Goal: Task Accomplishment & Management: Manage account settings

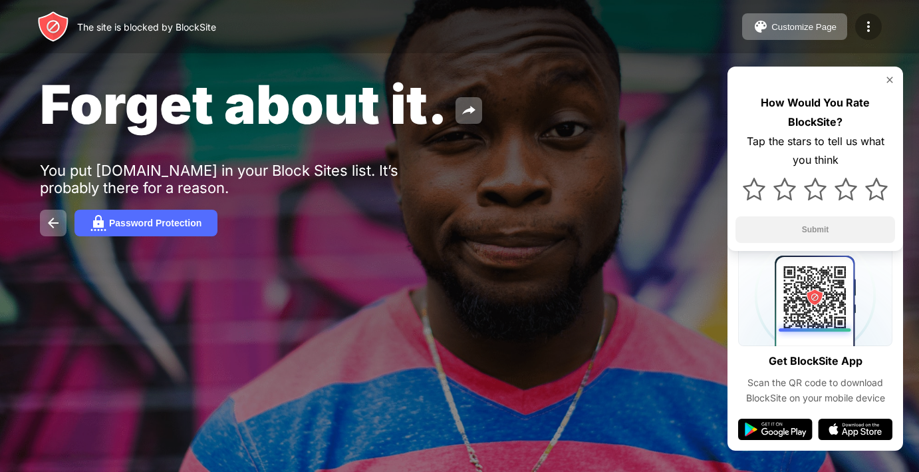
click at [860, 28] on div at bounding box center [869, 26] width 27 height 27
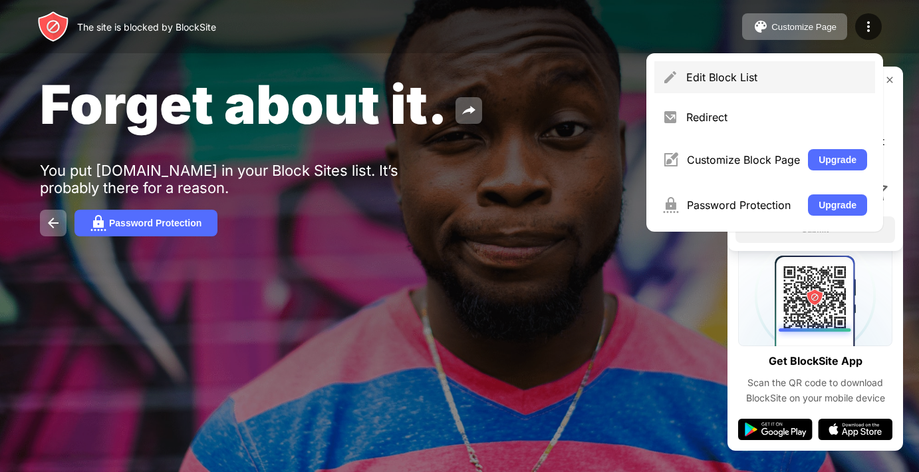
click at [801, 71] on div "Edit Block List" at bounding box center [777, 77] width 181 height 13
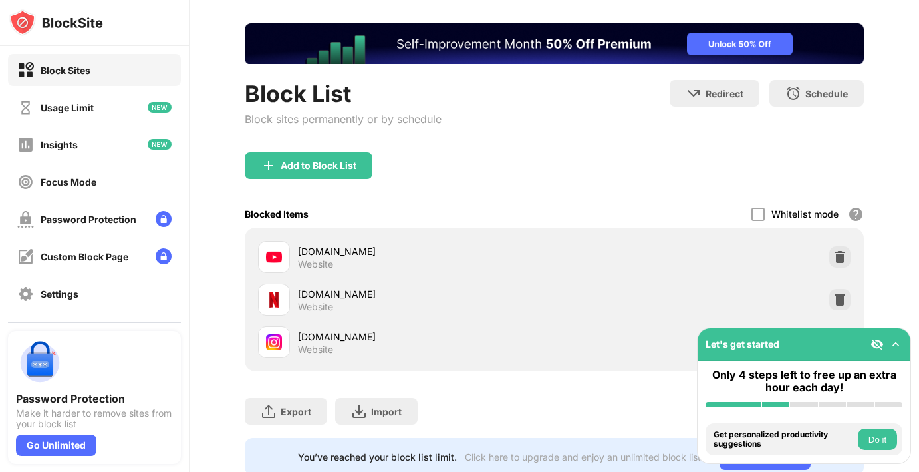
scroll to position [110, 0]
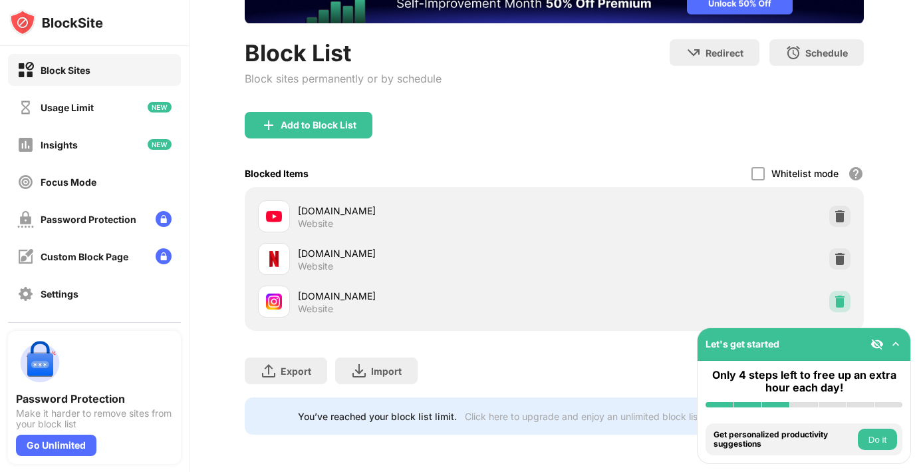
click at [838, 293] on div at bounding box center [840, 301] width 21 height 21
